Goal: Transaction & Acquisition: Purchase product/service

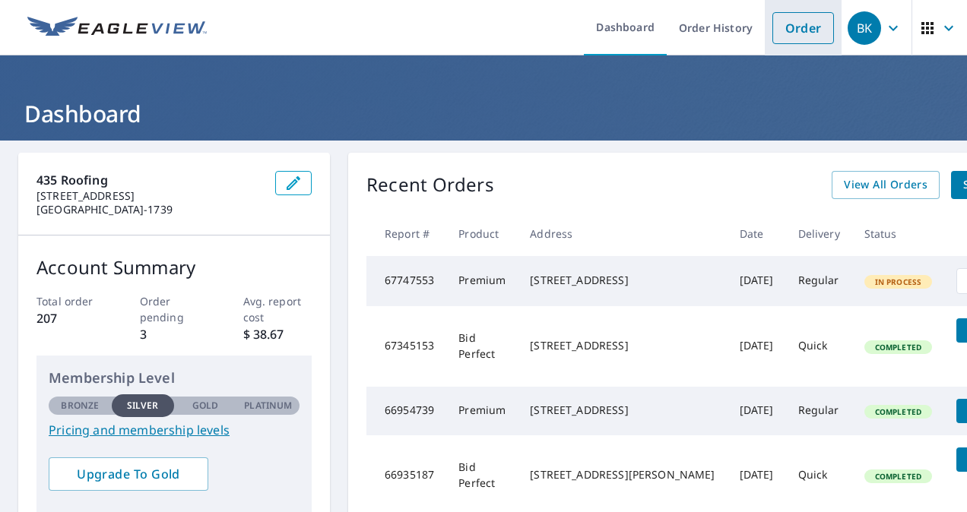
click at [790, 24] on link "Order" at bounding box center [803, 28] width 62 height 32
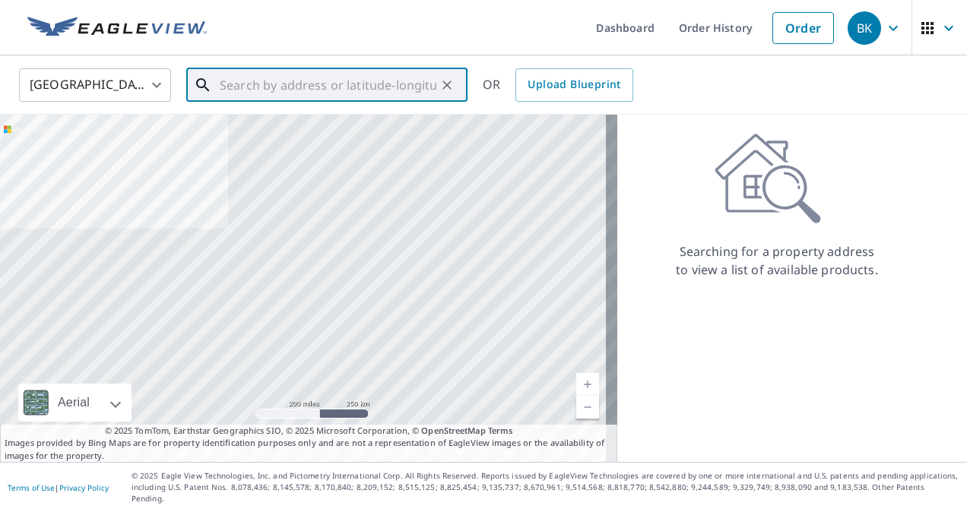
click at [309, 79] on input "text" at bounding box center [328, 85] width 217 height 43
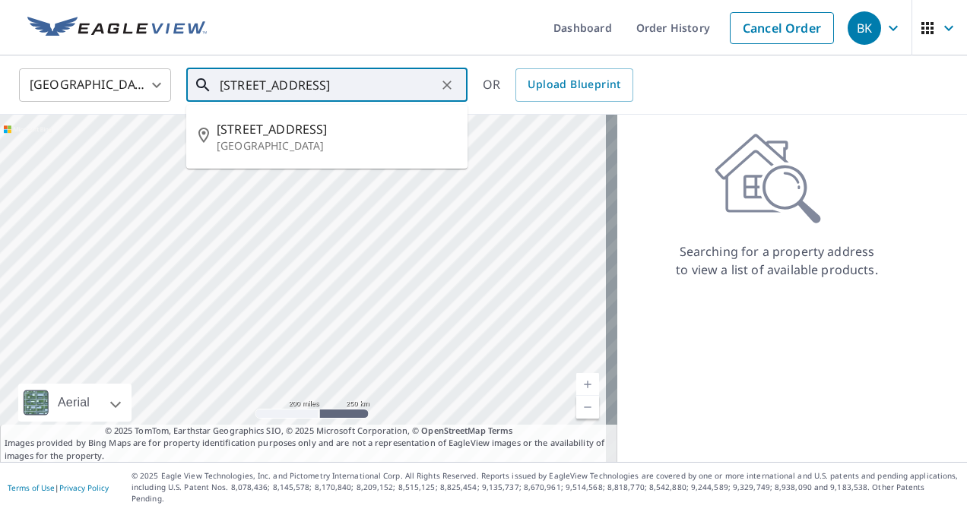
type input "[STREET_ADDRESS]"
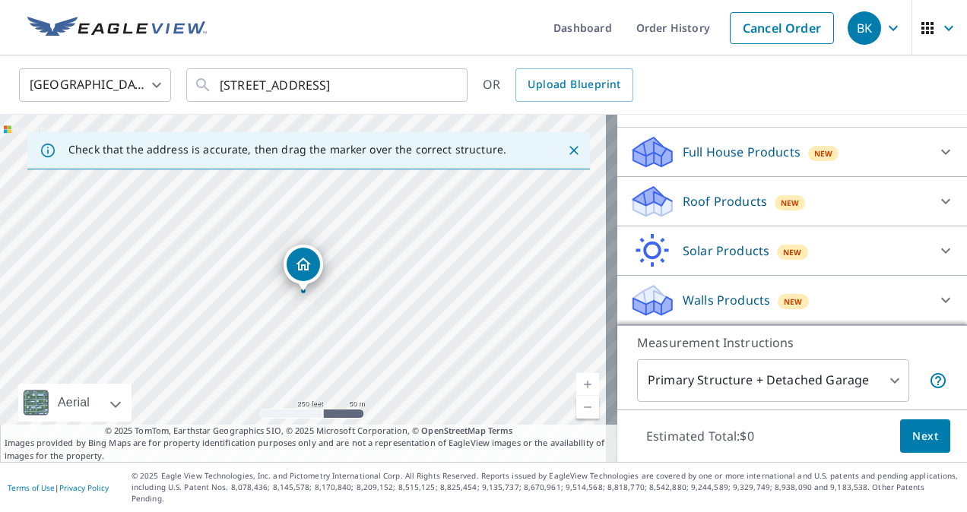
scroll to position [131, 0]
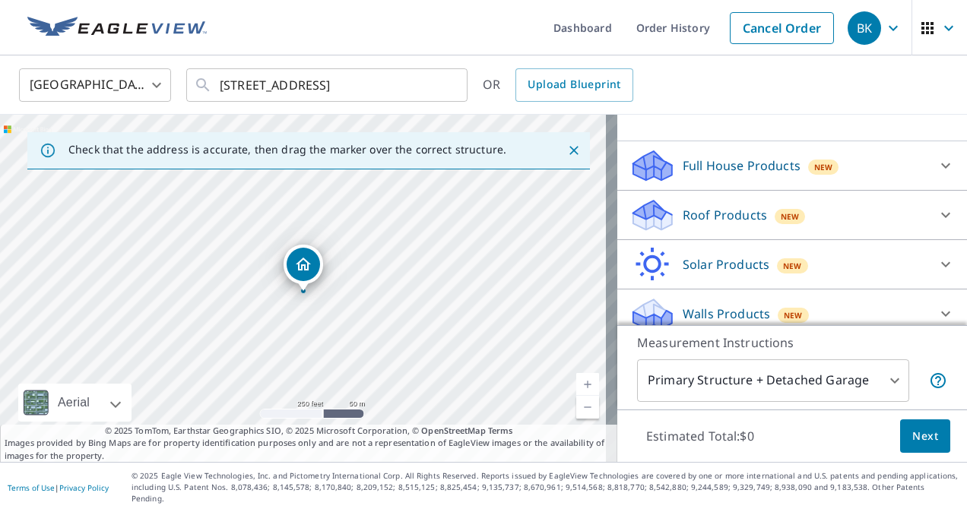
click at [719, 221] on p "Roof Products" at bounding box center [725, 215] width 84 height 18
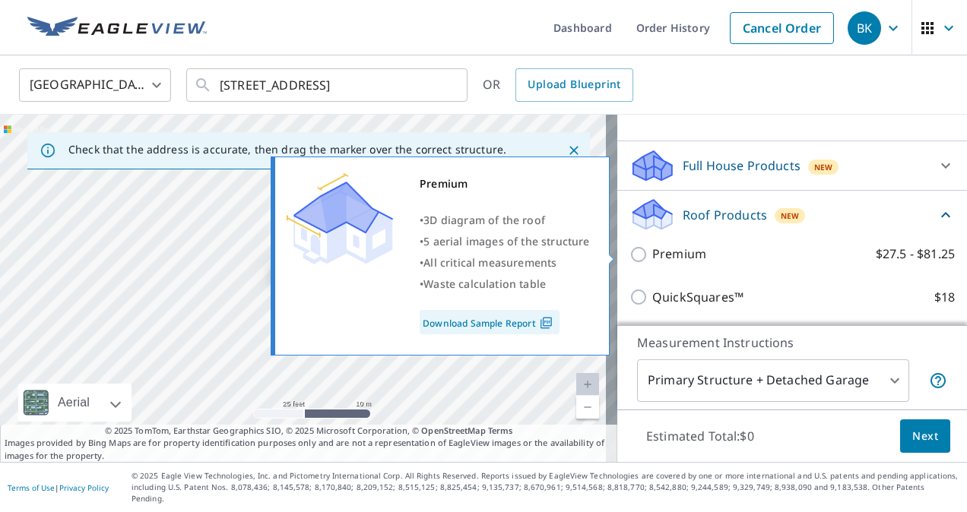
click at [701, 249] on label "Premium $27.5 - $81.25" at bounding box center [803, 254] width 302 height 19
click at [652, 249] on input "Premium $27.5 - $81.25" at bounding box center [640, 254] width 23 height 18
checkbox input "true"
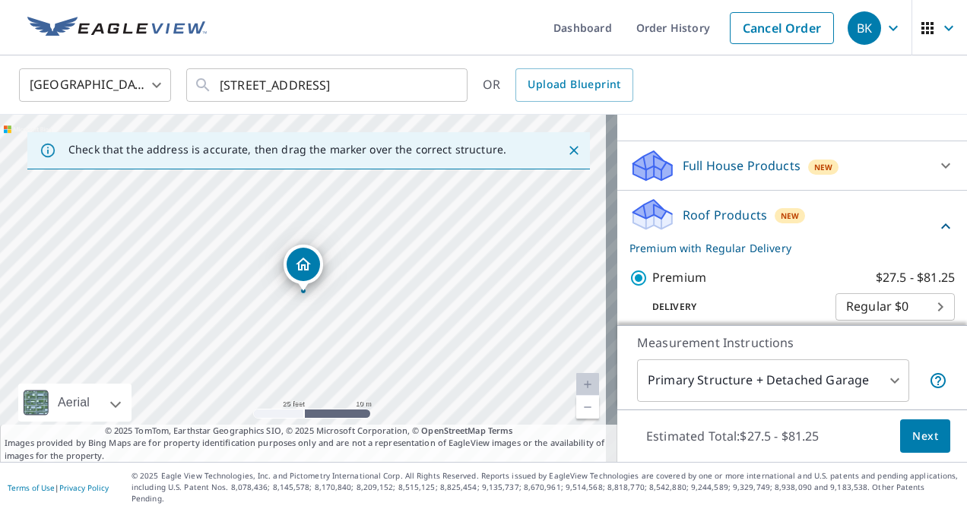
click at [917, 440] on span "Next" at bounding box center [925, 436] width 26 height 19
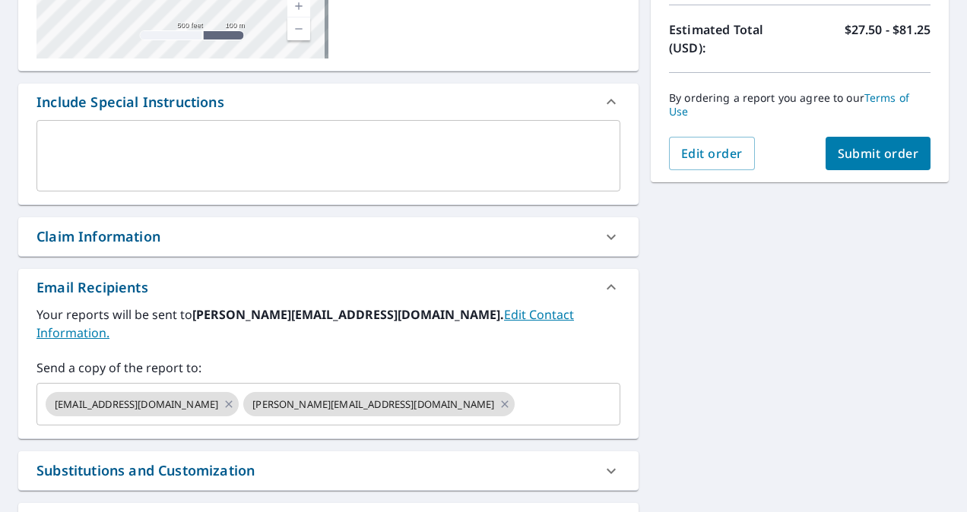
scroll to position [335, 0]
click at [223, 395] on icon at bounding box center [229, 403] width 12 height 17
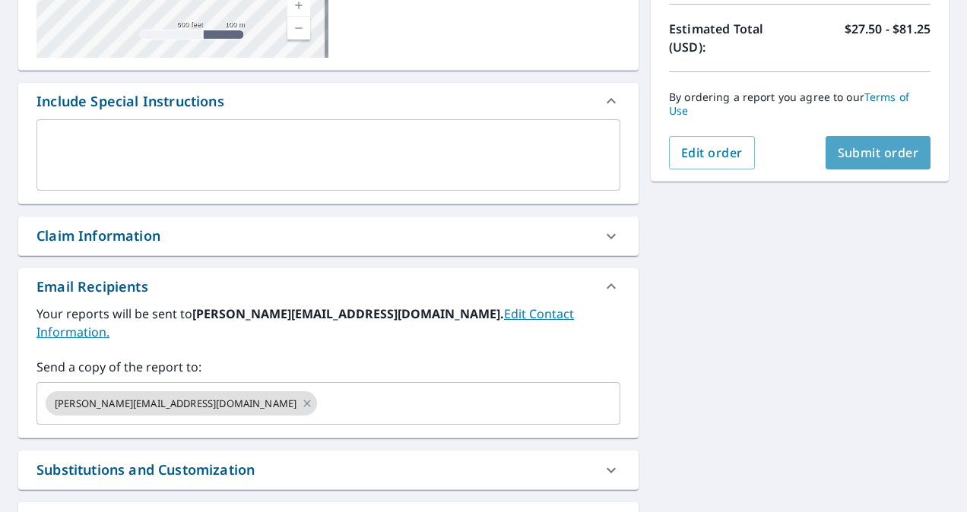
click at [860, 157] on span "Submit order" at bounding box center [878, 152] width 81 height 17
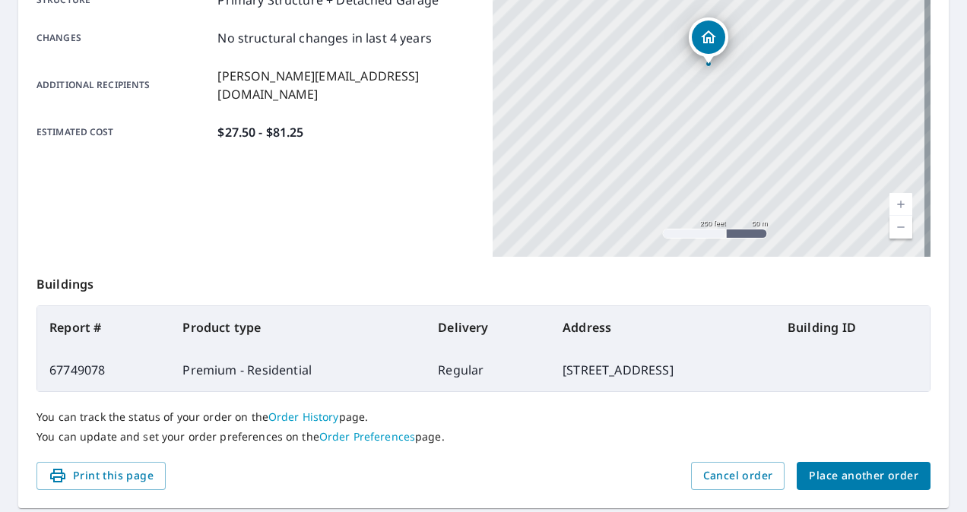
click at [421, 211] on div "Product type Premium - Residential Delivery method Regular Delivery by [DATE] 6…" at bounding box center [255, 67] width 438 height 380
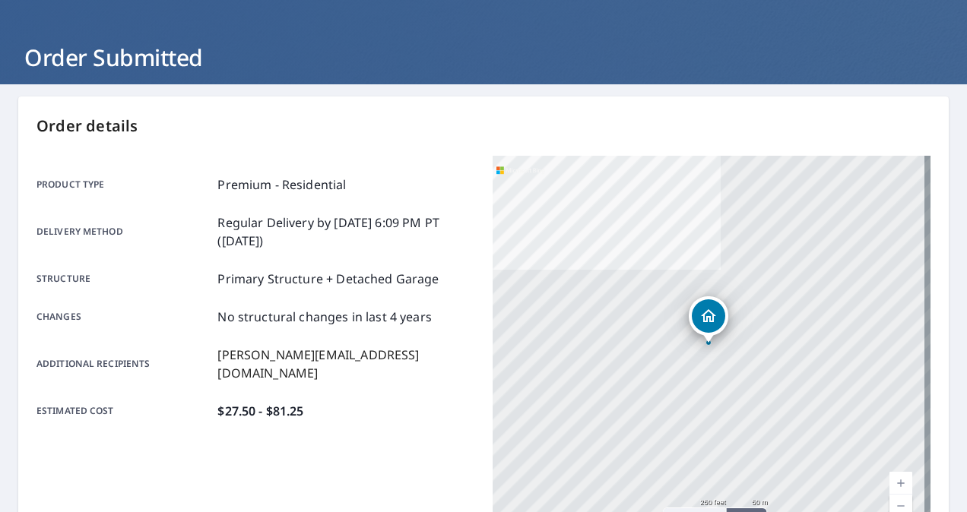
scroll to position [33, 0]
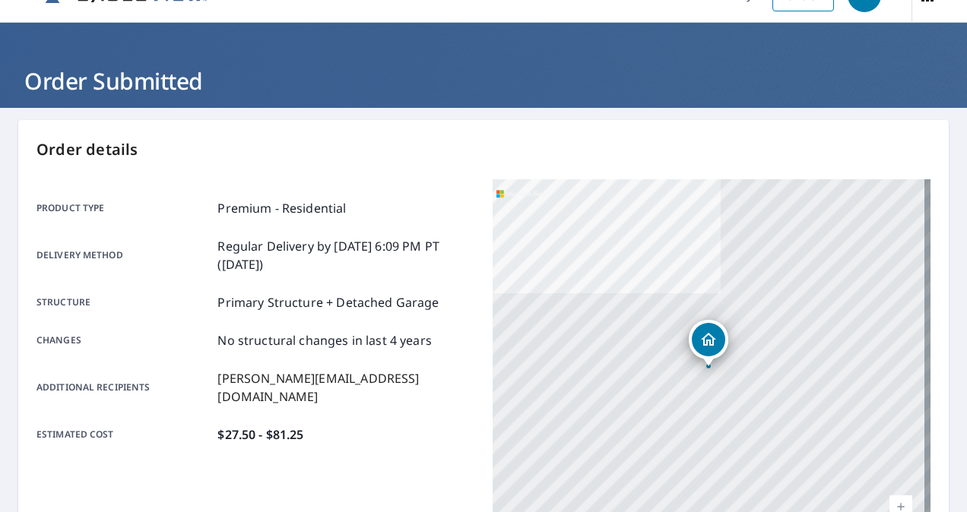
click at [473, 218] on div "Product type Premium - Residential Delivery method Regular Delivery by [DATE] 6…" at bounding box center [483, 369] width 894 height 380
